Goal: Check status

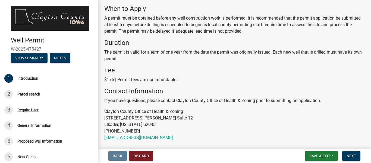
scroll to position [88, 0]
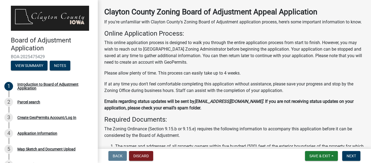
scroll to position [5, 0]
